Goal: Task Accomplishment & Management: Manage account settings

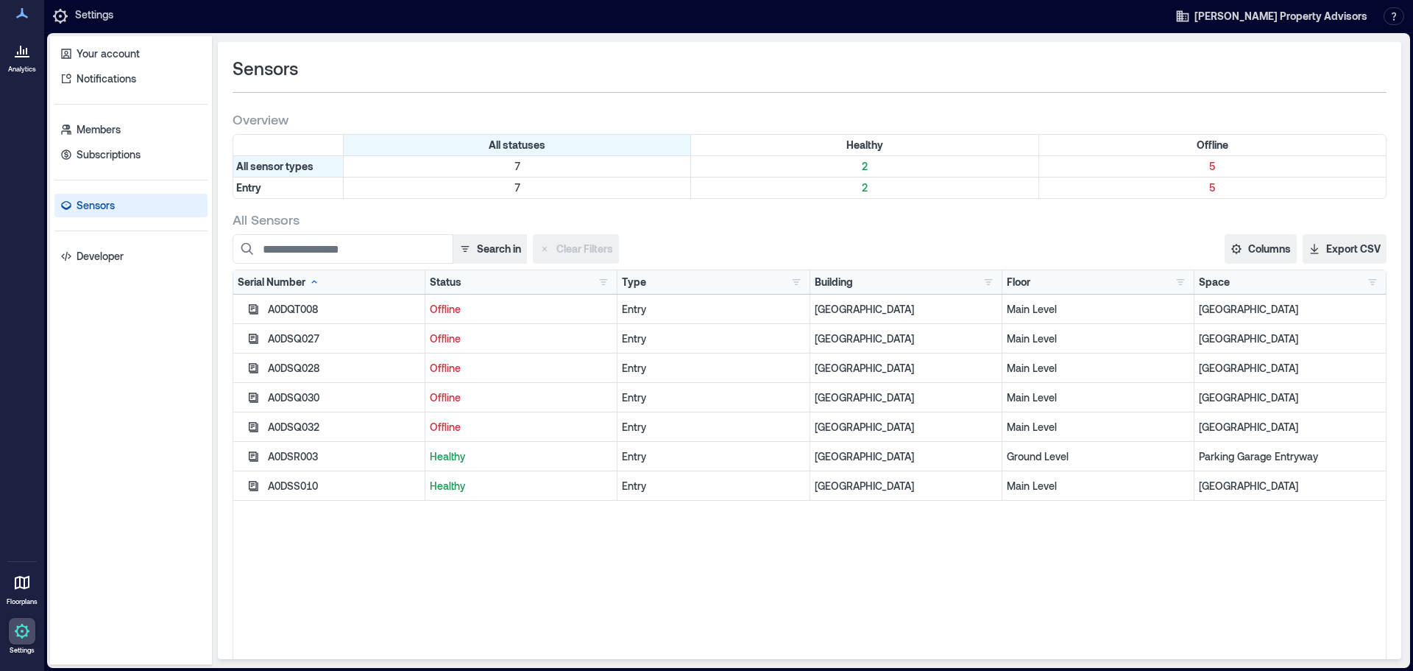
click at [447, 285] on div "Status" at bounding box center [446, 282] width 32 height 15
click at [442, 309] on p "Healthy" at bounding box center [521, 309] width 183 height 15
click at [257, 364] on icon "button" at bounding box center [254, 368] width 10 height 10
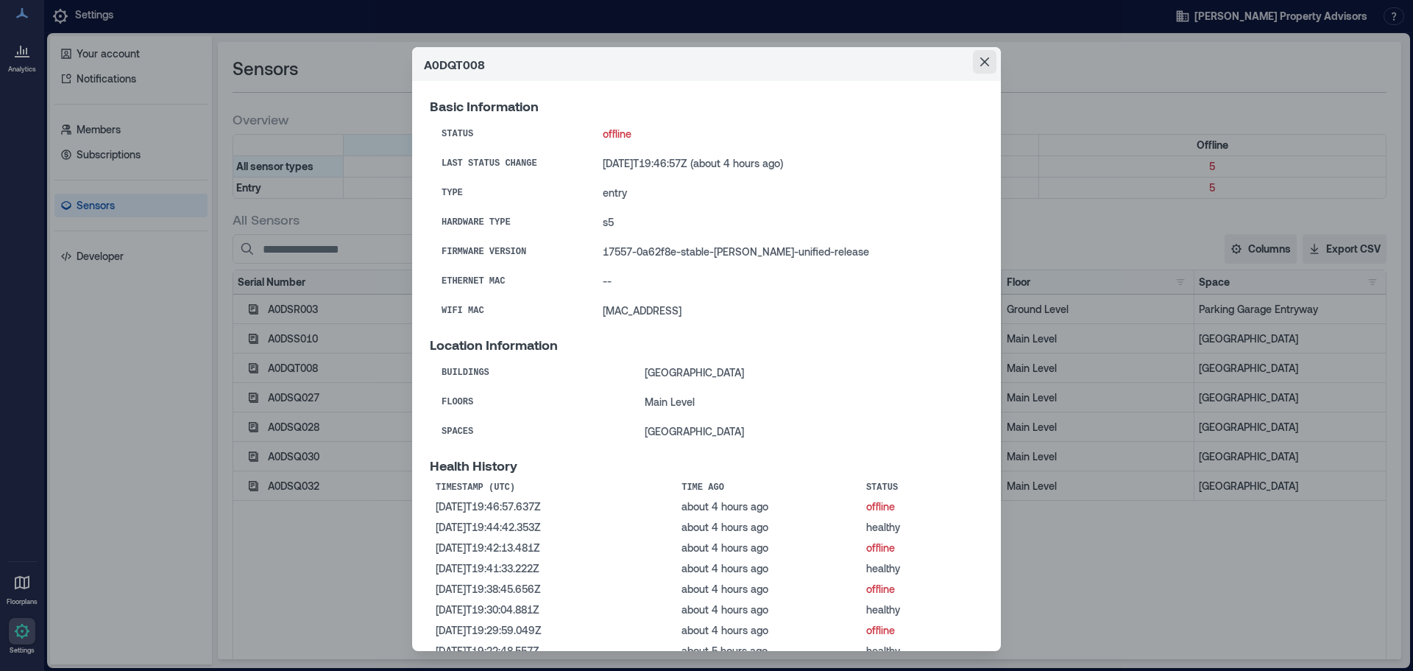
click at [980, 63] on icon "Close" at bounding box center [984, 61] width 9 height 9
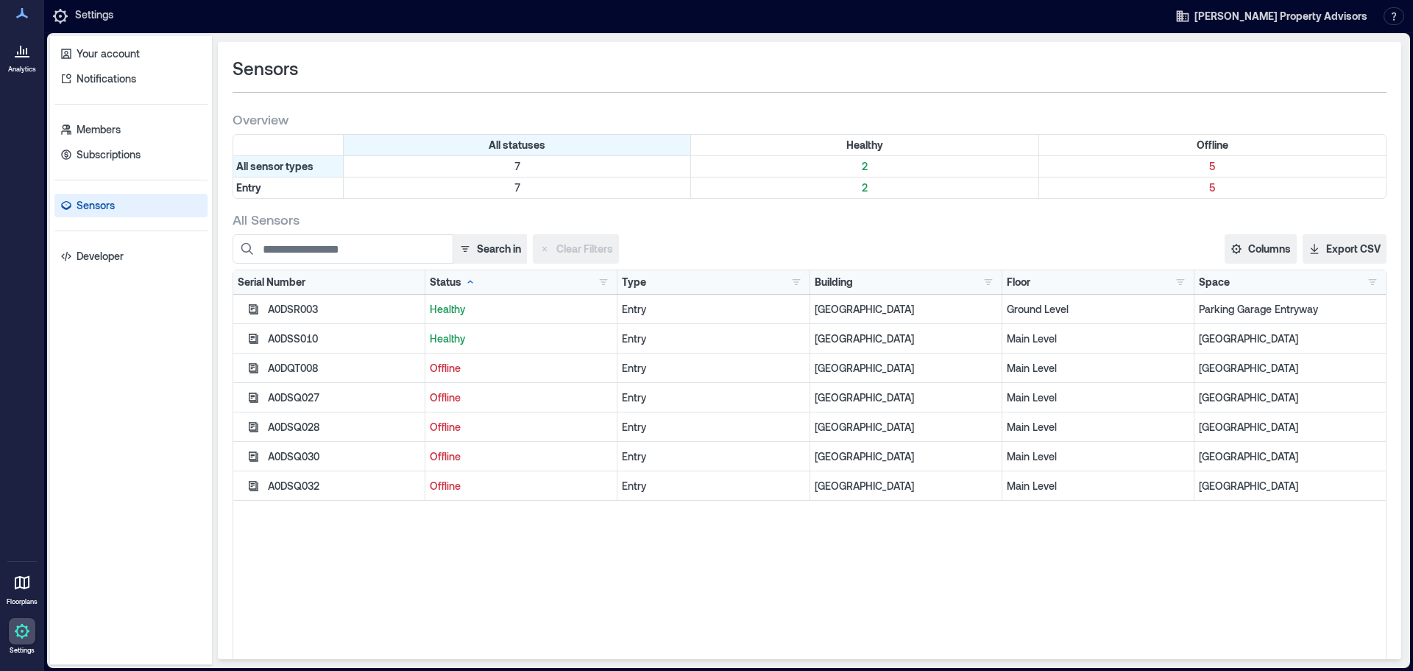
click at [1304, 4] on div "[PERSON_NAME] Property Advisors Resources API Documentation Help Center Contact…" at bounding box center [1287, 16] width 245 height 26
click at [1305, 14] on span "[PERSON_NAME] Property Advisors" at bounding box center [1281, 16] width 173 height 15
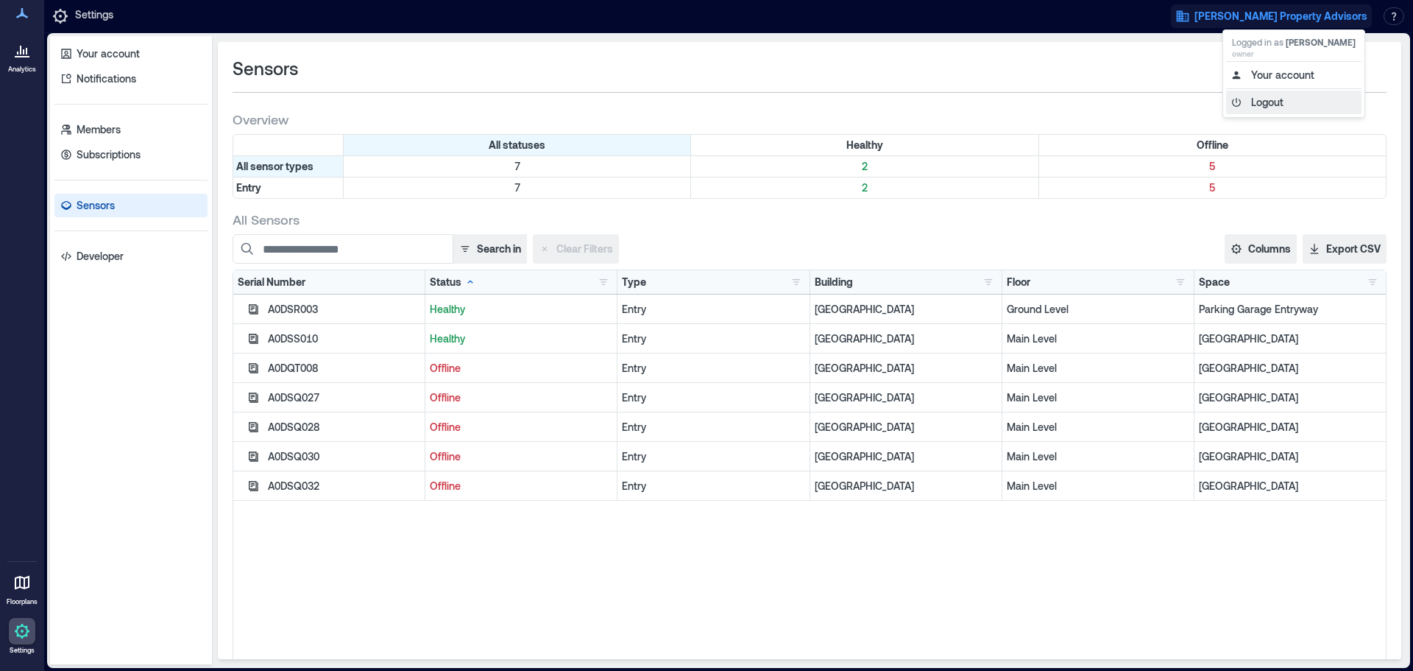
click at [1265, 100] on button "Logout" at bounding box center [1293, 103] width 135 height 24
